Goal: Information Seeking & Learning: Learn about a topic

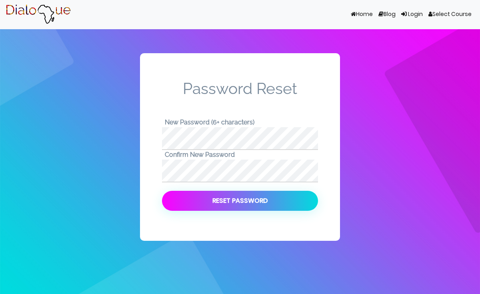
click at [307, 204] on button "Reset Password" at bounding box center [240, 201] width 156 height 20
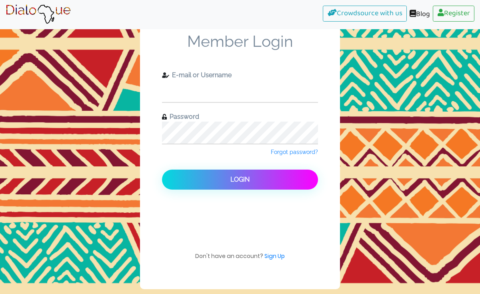
click at [208, 82] on input "text" at bounding box center [240, 91] width 156 height 22
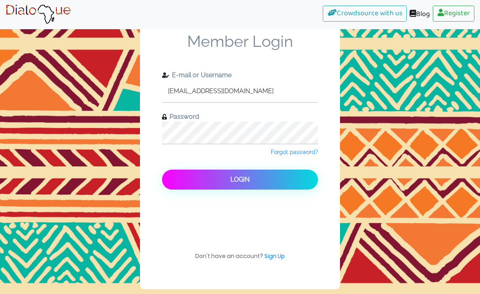
type input "[EMAIL_ADDRESS][DOMAIN_NAME]"
click at [261, 176] on button "Login" at bounding box center [240, 179] width 156 height 20
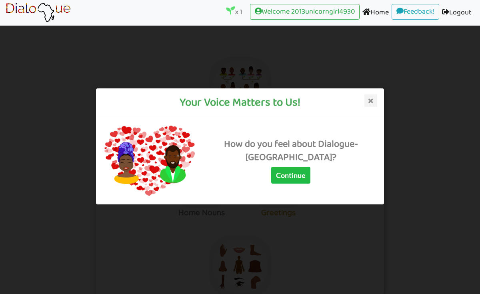
click at [316, 163] on div "How do you feel about Dialogue-[GEOGRAPHIC_DATA]?" at bounding box center [290, 150] width 169 height 27
click at [310, 180] on button "Continue" at bounding box center [290, 175] width 39 height 17
click at [371, 103] on icon at bounding box center [370, 100] width 13 height 13
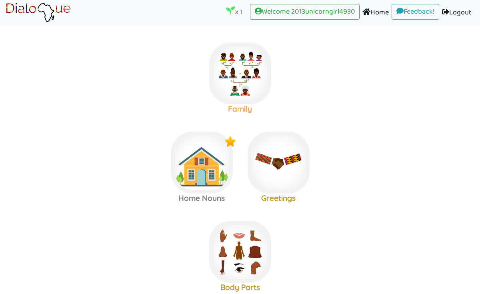
scroll to position [24, 0]
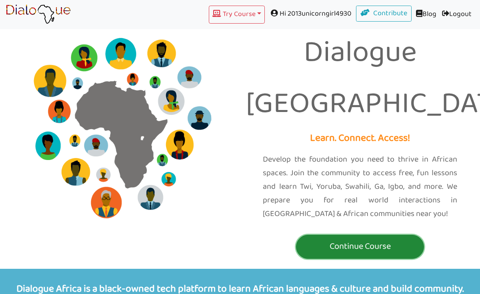
click at [334, 239] on p "Continue Course" at bounding box center [360, 246] width 124 height 15
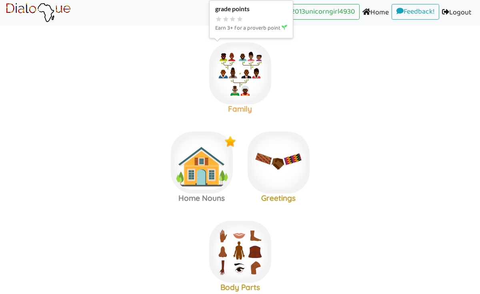
click at [238, 90] on img at bounding box center [240, 73] width 62 height 62
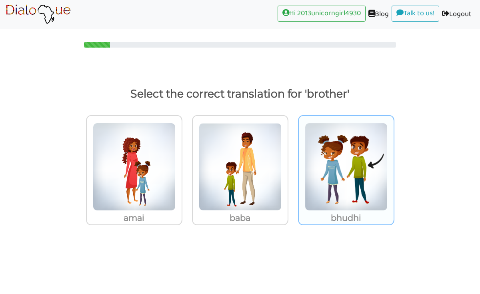
click at [314, 169] on img at bounding box center [345, 167] width 83 height 88
click at [393, 165] on input "bhudhi" at bounding box center [396, 162] width 6 height 6
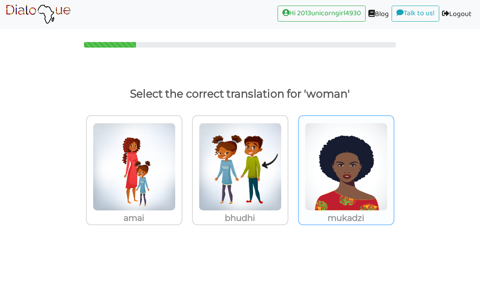
click at [352, 179] on img at bounding box center [345, 167] width 83 height 88
click at [393, 165] on input "mukadzi" at bounding box center [396, 162] width 6 height 6
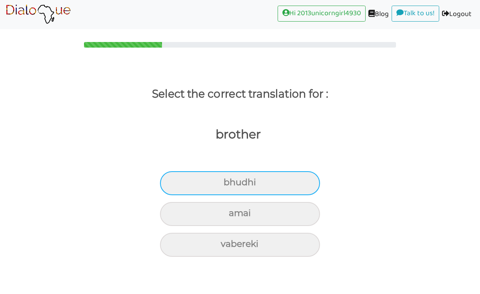
click at [283, 181] on div "bhudhi" at bounding box center [240, 183] width 160 height 24
click at [229, 181] on input "bhudhi" at bounding box center [226, 182] width 5 height 5
radio input "true"
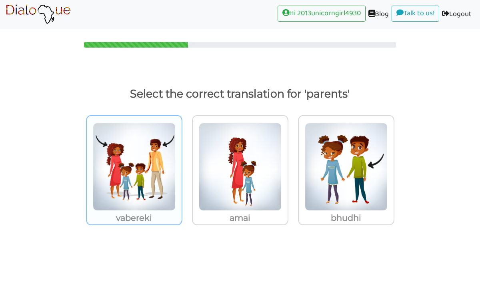
click at [165, 180] on img at bounding box center [134, 167] width 83 height 88
click at [181, 165] on input "vabereki" at bounding box center [184, 162] width 6 height 6
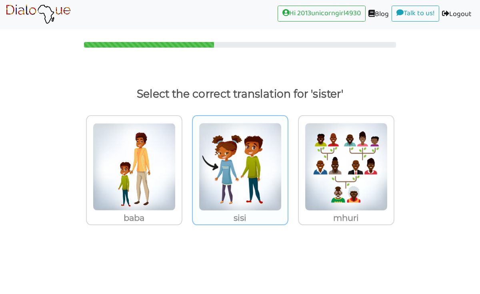
click at [219, 181] on img at bounding box center [240, 167] width 83 height 88
click at [287, 165] on input "sisi" at bounding box center [290, 162] width 6 height 6
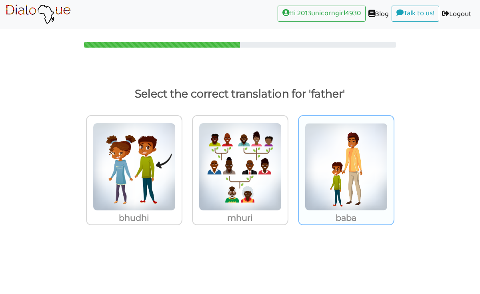
click at [311, 155] on img at bounding box center [345, 167] width 83 height 88
click at [393, 159] on input "baba" at bounding box center [396, 162] width 6 height 6
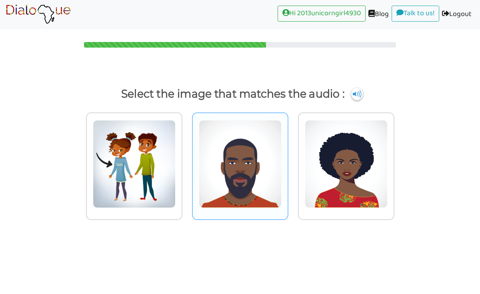
click at [247, 164] on img at bounding box center [240, 164] width 83 height 88
click at [287, 162] on input "radio" at bounding box center [290, 159] width 6 height 6
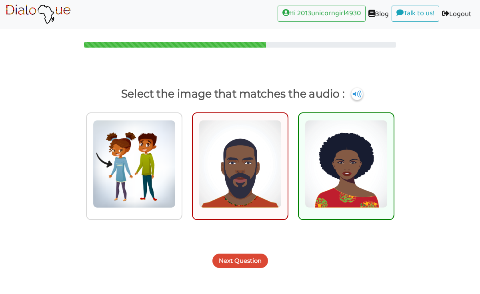
click at [244, 266] on button "Next Question" at bounding box center [240, 260] width 56 height 14
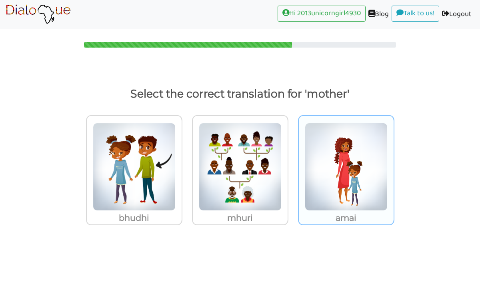
click at [332, 171] on img at bounding box center [345, 167] width 83 height 88
click at [393, 165] on input "amai" at bounding box center [396, 162] width 6 height 6
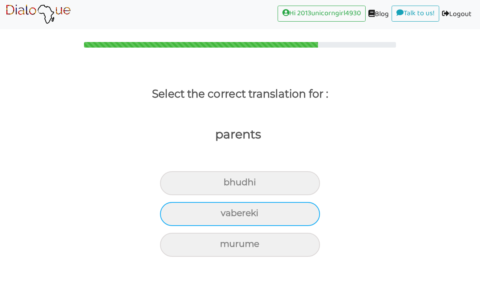
click at [285, 218] on div "vabereki" at bounding box center [240, 214] width 160 height 24
click at [227, 216] on input "vabereki" at bounding box center [223, 213] width 5 height 5
radio input "true"
click at [275, 213] on div "mukadzi" at bounding box center [240, 214] width 160 height 24
click at [226, 213] on input "mukadzi" at bounding box center [223, 213] width 5 height 5
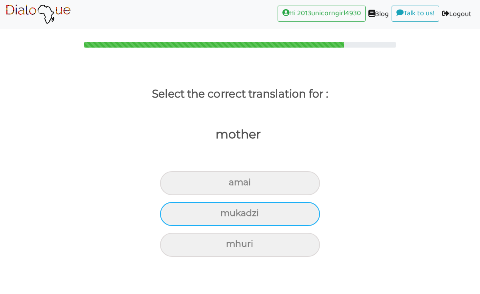
radio input "true"
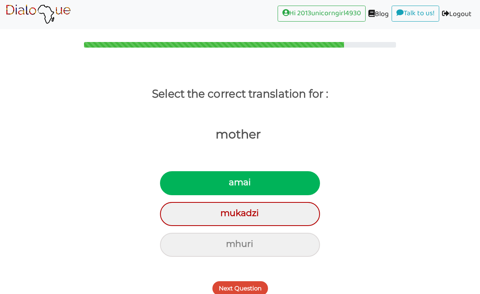
click at [240, 284] on button "Next Question" at bounding box center [240, 288] width 56 height 14
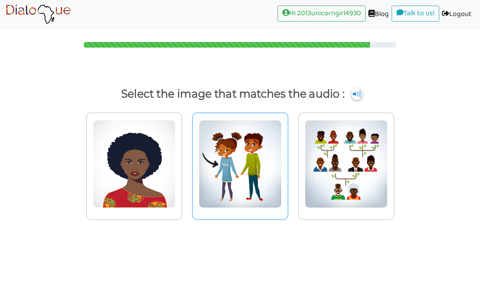
click at [239, 170] on img at bounding box center [240, 164] width 83 height 88
click at [287, 162] on input "radio" at bounding box center [290, 159] width 6 height 6
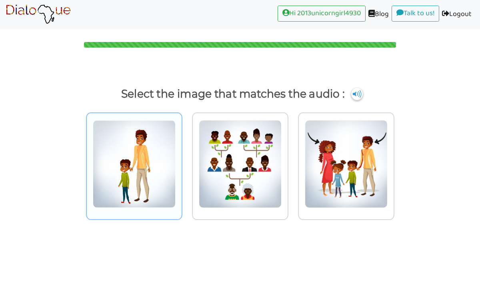
click at [159, 175] on img at bounding box center [134, 164] width 83 height 88
click at [181, 162] on input "radio" at bounding box center [184, 159] width 6 height 6
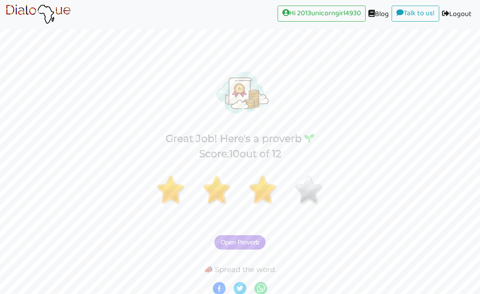
scroll to position [3, 0]
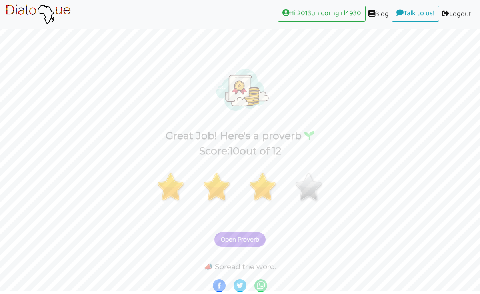
click at [271, 157] on div "Score: 10 out of 12" at bounding box center [240, 150] width 480 height 15
click at [240, 234] on button "Open Proverb" at bounding box center [239, 239] width 51 height 14
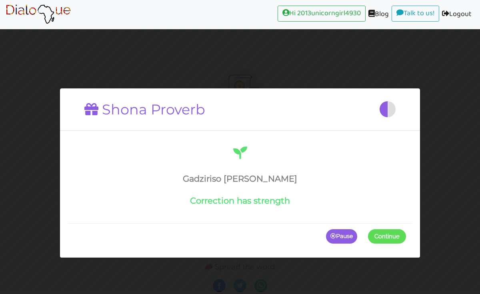
click at [254, 171] on div "Gadziriso ine simba Correction has strength" at bounding box center [240, 175] width 332 height 61
click at [241, 161] on h1 at bounding box center [240, 153] width 332 height 17
click at [175, 116] on h1 "Shona Proverb" at bounding box center [144, 109] width 121 height 17
click at [336, 233] on p "Pause" at bounding box center [341, 236] width 31 height 14
click at [367, 232] on p "Continue" at bounding box center [385, 236] width 42 height 14
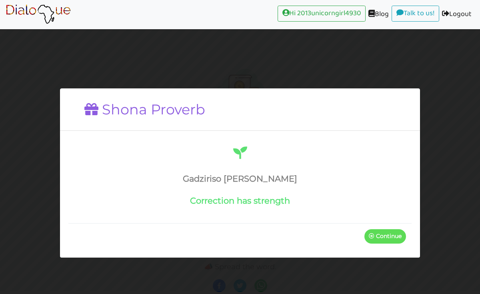
scroll to position [0, 0]
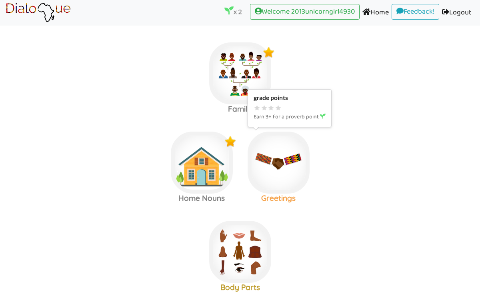
click at [281, 158] on img at bounding box center [278, 162] width 62 height 62
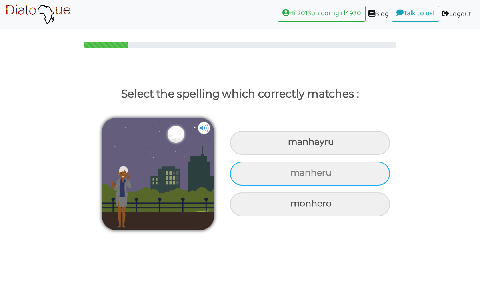
click at [340, 180] on div "manheru" at bounding box center [310, 173] width 160 height 24
click at [294, 175] on input "manheru" at bounding box center [291, 172] width 5 height 5
radio input "true"
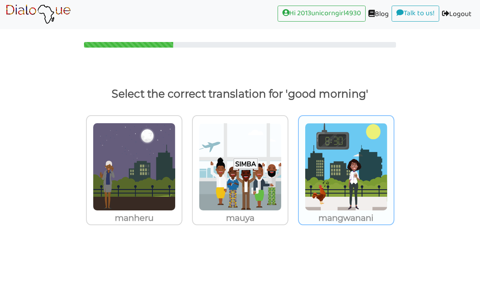
click at [332, 166] on img at bounding box center [345, 167] width 83 height 88
click at [393, 165] on input "mangwanani" at bounding box center [396, 162] width 6 height 6
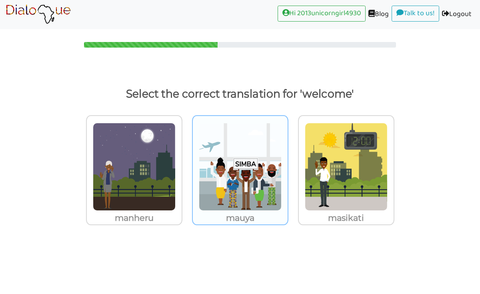
click at [257, 189] on img at bounding box center [240, 167] width 83 height 88
click at [287, 165] on input "mauya" at bounding box center [290, 162] width 6 height 6
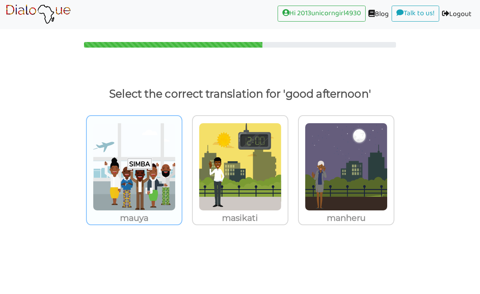
click at [147, 165] on img at bounding box center [134, 167] width 83 height 88
click at [181, 165] on input "mauya" at bounding box center [184, 162] width 6 height 6
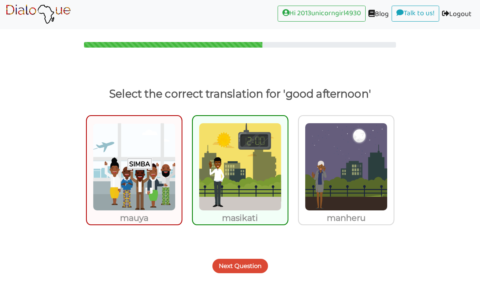
click at [229, 263] on button "Next Question" at bounding box center [240, 266] width 56 height 14
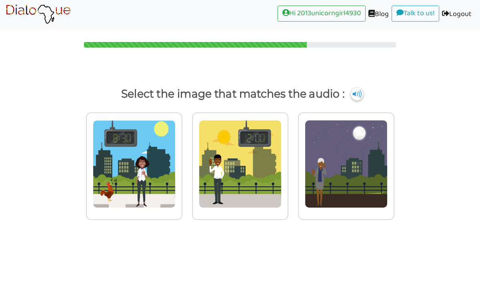
click at [355, 95] on img at bounding box center [356, 94] width 12 height 13
click at [163, 154] on img at bounding box center [134, 164] width 83 height 88
click at [181, 156] on input "radio" at bounding box center [184, 159] width 6 height 6
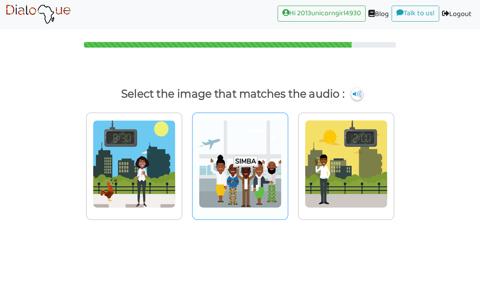
click at [250, 178] on img at bounding box center [240, 164] width 83 height 88
click at [287, 162] on input "radio" at bounding box center [290, 159] width 6 height 6
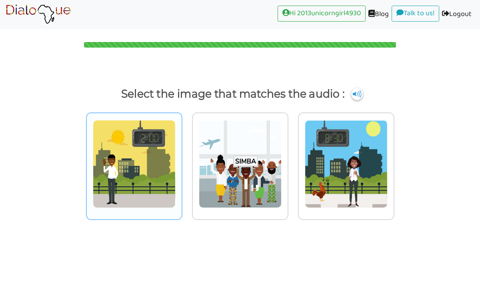
click at [149, 170] on img at bounding box center [134, 164] width 83 height 88
click at [181, 162] on input "radio" at bounding box center [184, 159] width 6 height 6
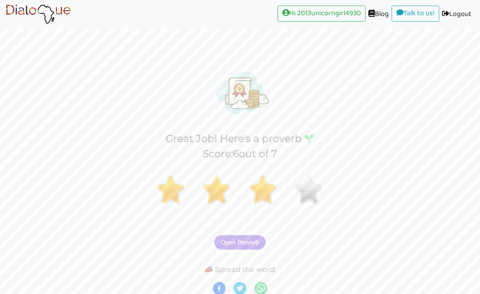
click at [238, 235] on button "Open Proverb" at bounding box center [239, 242] width 51 height 14
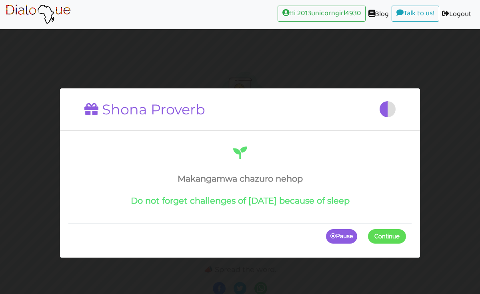
click at [350, 237] on p "Pause" at bounding box center [341, 236] width 31 height 14
click at [394, 236] on p "Continue" at bounding box center [385, 236] width 42 height 14
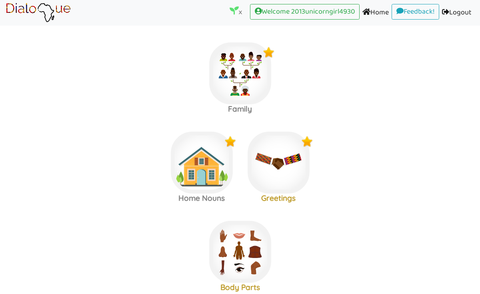
scroll to position [95, 0]
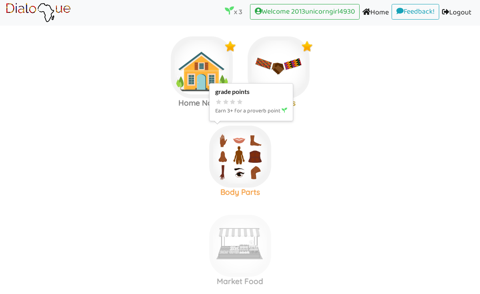
click at [251, 152] on img at bounding box center [240, 156] width 62 height 62
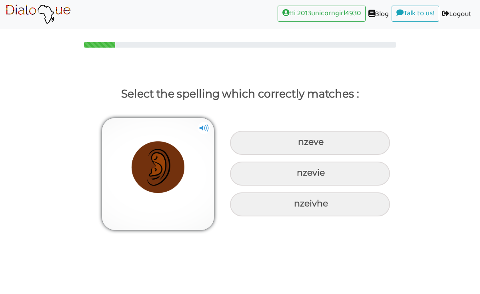
click at [211, 124] on img at bounding box center [158, 174] width 112 height 112
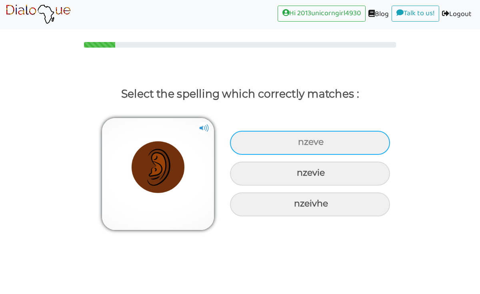
click at [316, 143] on div "nzeve" at bounding box center [310, 143] width 160 height 24
click at [301, 143] on input "nzeve" at bounding box center [298, 141] width 5 height 5
radio input "true"
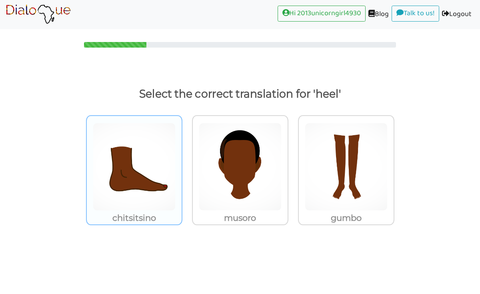
click at [178, 195] on div "chitsitsino" at bounding box center [134, 170] width 96 height 110
click at [181, 165] on input "chitsitsino" at bounding box center [184, 162] width 6 height 6
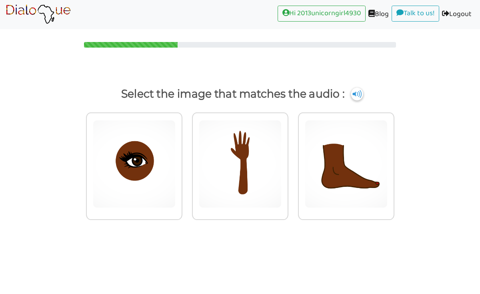
click at [355, 95] on img at bounding box center [356, 94] width 12 height 13
click at [355, 98] on img at bounding box center [356, 94] width 12 height 13
click at [252, 144] on img at bounding box center [240, 164] width 83 height 88
click at [287, 156] on input "radio" at bounding box center [290, 159] width 6 height 6
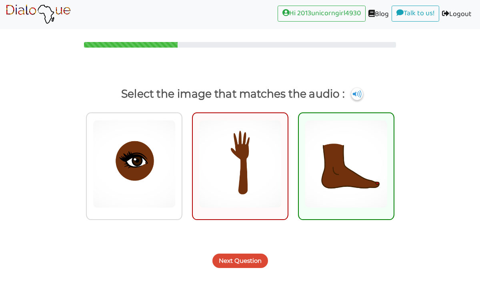
click at [255, 265] on button "Next Question" at bounding box center [240, 260] width 56 height 14
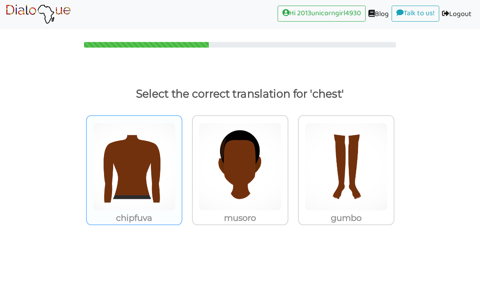
click at [167, 159] on img at bounding box center [134, 167] width 83 height 88
click at [181, 159] on input "chipfuva" at bounding box center [184, 162] width 6 height 6
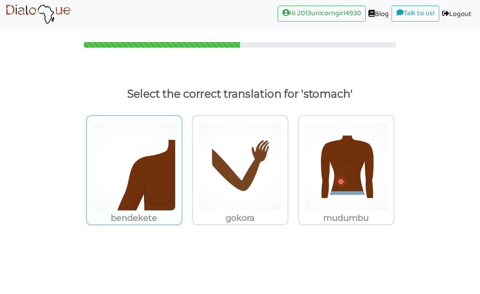
click at [152, 142] on img at bounding box center [134, 167] width 83 height 88
click at [181, 159] on input "bendekete" at bounding box center [184, 162] width 6 height 6
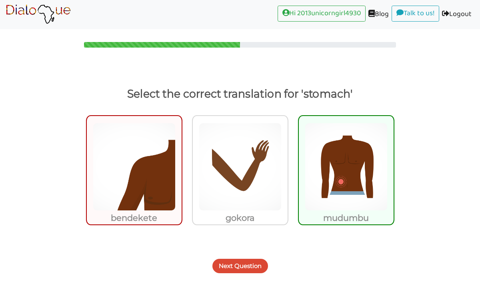
click at [248, 271] on button "Next Question" at bounding box center [240, 266] width 56 height 14
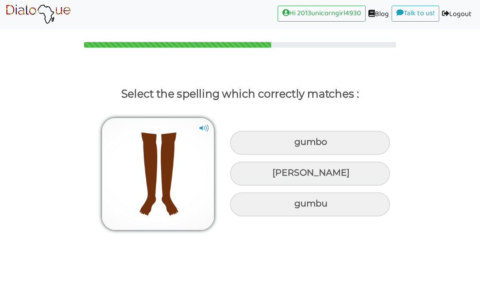
click at [203, 129] on img at bounding box center [204, 128] width 12 height 12
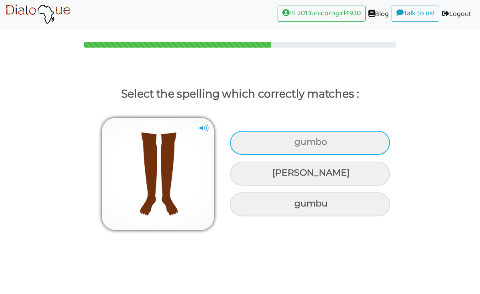
click at [308, 151] on div "gumbo" at bounding box center [310, 143] width 160 height 24
click at [298, 145] on input "gumbo" at bounding box center [295, 141] width 5 height 5
radio input "true"
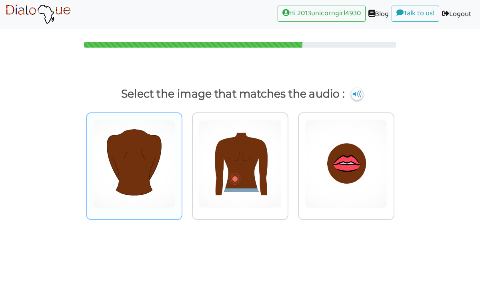
click at [174, 135] on img at bounding box center [134, 164] width 83 height 88
click at [181, 156] on input "radio" at bounding box center [184, 159] width 6 height 6
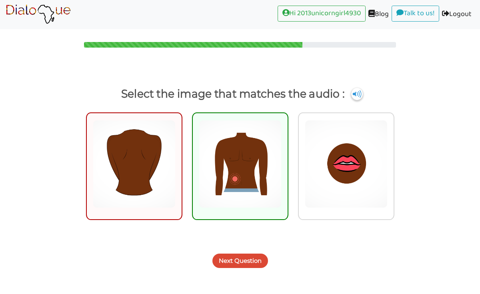
click at [232, 263] on button "Next Question" at bounding box center [240, 260] width 56 height 14
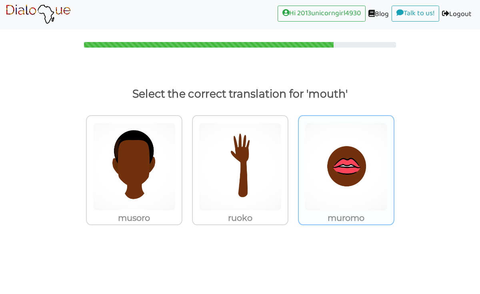
click at [355, 173] on img at bounding box center [345, 167] width 83 height 88
click at [393, 165] on input "muromo" at bounding box center [396, 162] width 6 height 6
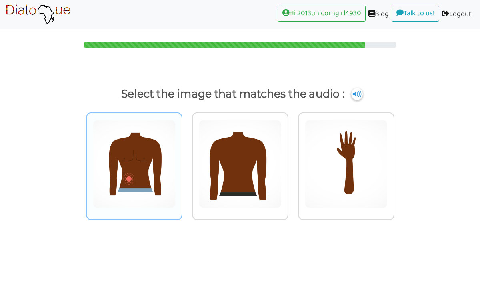
click at [168, 157] on img at bounding box center [134, 164] width 83 height 88
click at [181, 157] on input "radio" at bounding box center [184, 159] width 6 height 6
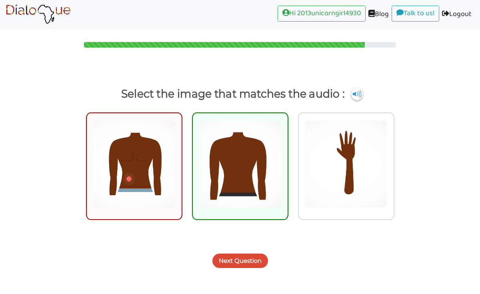
click at [257, 260] on button "Next Question" at bounding box center [240, 260] width 56 height 14
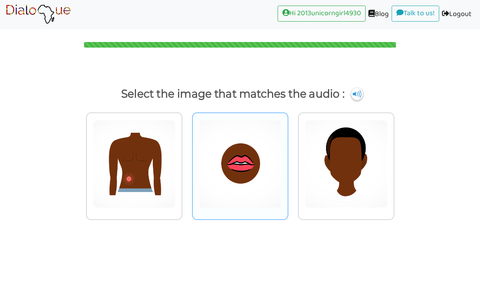
click at [269, 151] on img at bounding box center [240, 164] width 83 height 88
click at [287, 156] on input "radio" at bounding box center [290, 159] width 6 height 6
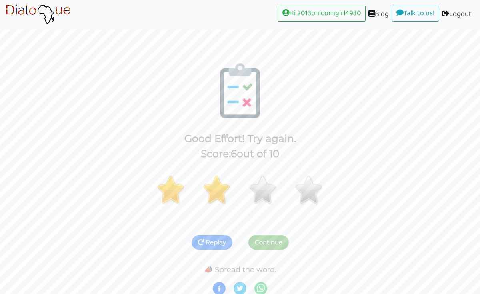
click at [223, 242] on button "Replay" at bounding box center [211, 242] width 41 height 14
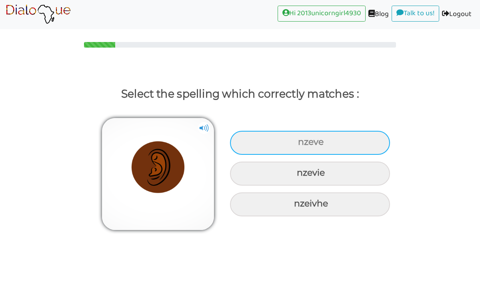
click at [331, 146] on div "nzeve" at bounding box center [310, 143] width 160 height 24
click at [301, 145] on input "nzeve" at bounding box center [298, 141] width 5 height 5
radio input "true"
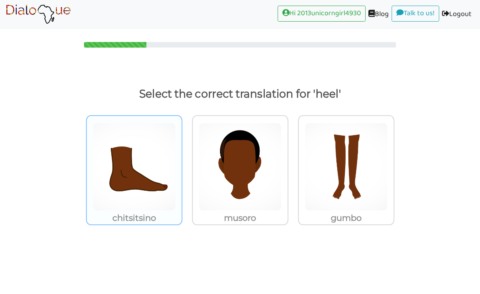
click at [143, 180] on img at bounding box center [134, 167] width 83 height 88
click at [181, 165] on input "chitsitsino" at bounding box center [184, 162] width 6 height 6
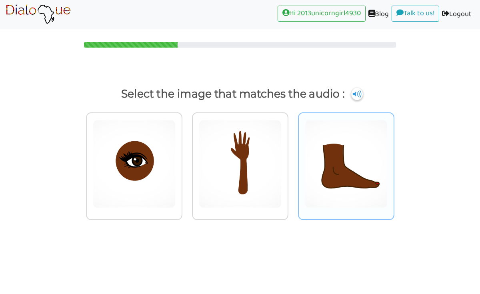
click at [367, 184] on img at bounding box center [345, 164] width 83 height 88
click at [393, 162] on input "radio" at bounding box center [396, 159] width 6 height 6
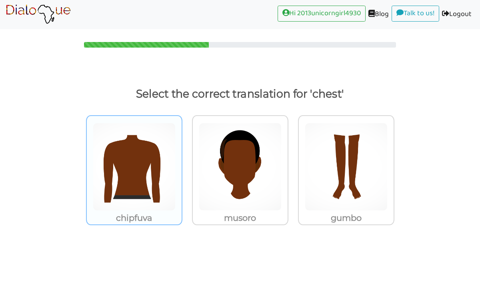
click at [142, 180] on img at bounding box center [134, 167] width 83 height 88
click at [181, 165] on input "chipfuva" at bounding box center [184, 162] width 6 height 6
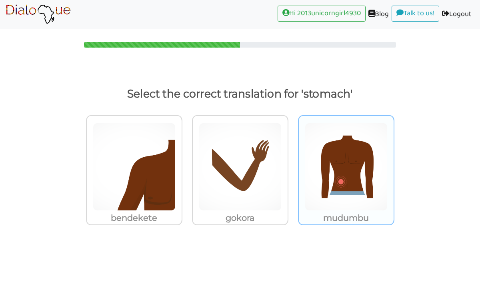
click at [343, 167] on img at bounding box center [345, 167] width 83 height 88
click at [393, 165] on input "mudumbu" at bounding box center [396, 162] width 6 height 6
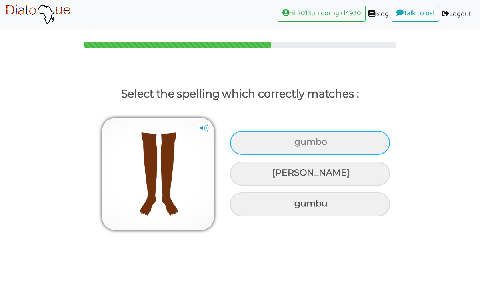
click at [337, 144] on div "gumbo" at bounding box center [310, 143] width 160 height 24
click at [298, 144] on input "gumbo" at bounding box center [295, 141] width 5 height 5
radio input "true"
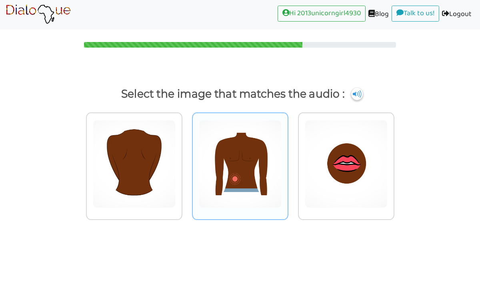
click at [236, 144] on img at bounding box center [240, 164] width 83 height 88
click at [287, 156] on input "radio" at bounding box center [290, 159] width 6 height 6
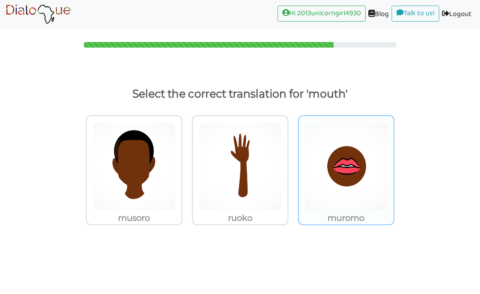
click at [348, 155] on img at bounding box center [345, 167] width 83 height 88
click at [393, 159] on input "muromo" at bounding box center [396, 162] width 6 height 6
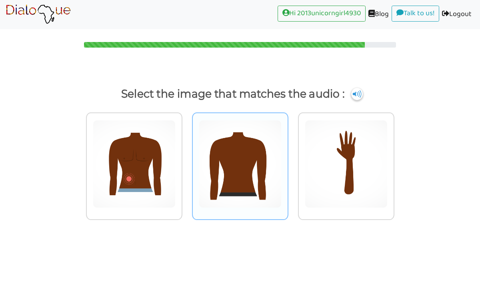
click at [258, 171] on img at bounding box center [240, 164] width 83 height 88
click at [287, 162] on input "radio" at bounding box center [290, 159] width 6 height 6
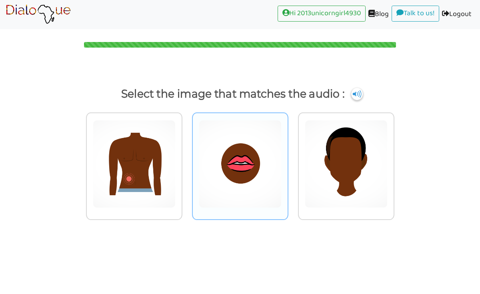
click at [253, 157] on img at bounding box center [240, 164] width 83 height 88
click at [287, 157] on input "radio" at bounding box center [290, 159] width 6 height 6
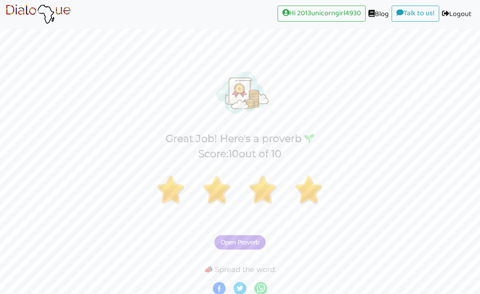
click at [236, 237] on button "Open Proverb" at bounding box center [239, 242] width 51 height 14
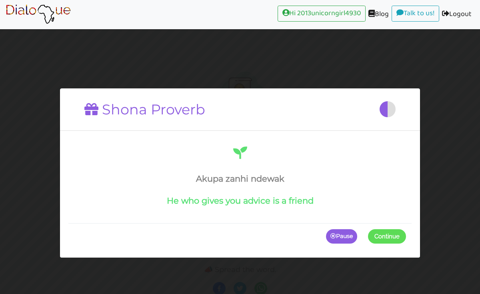
click at [406, 235] on span at bounding box center [406, 236] width 0 height 14
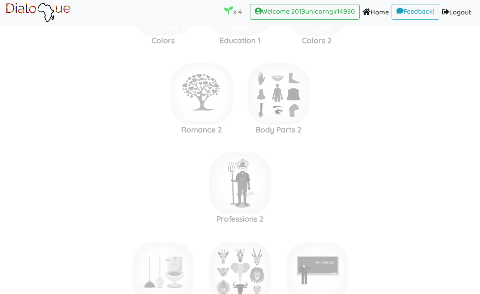
scroll to position [987, 0]
